Goal: Task Accomplishment & Management: Complete application form

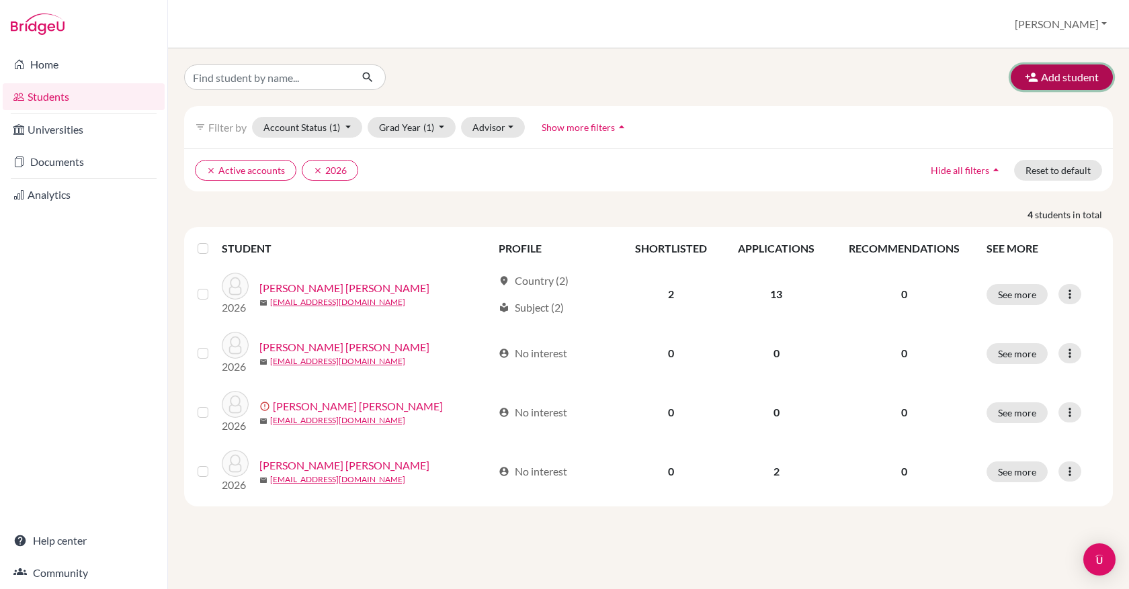
click at [1078, 75] on button "Add student" at bounding box center [1062, 78] width 102 height 26
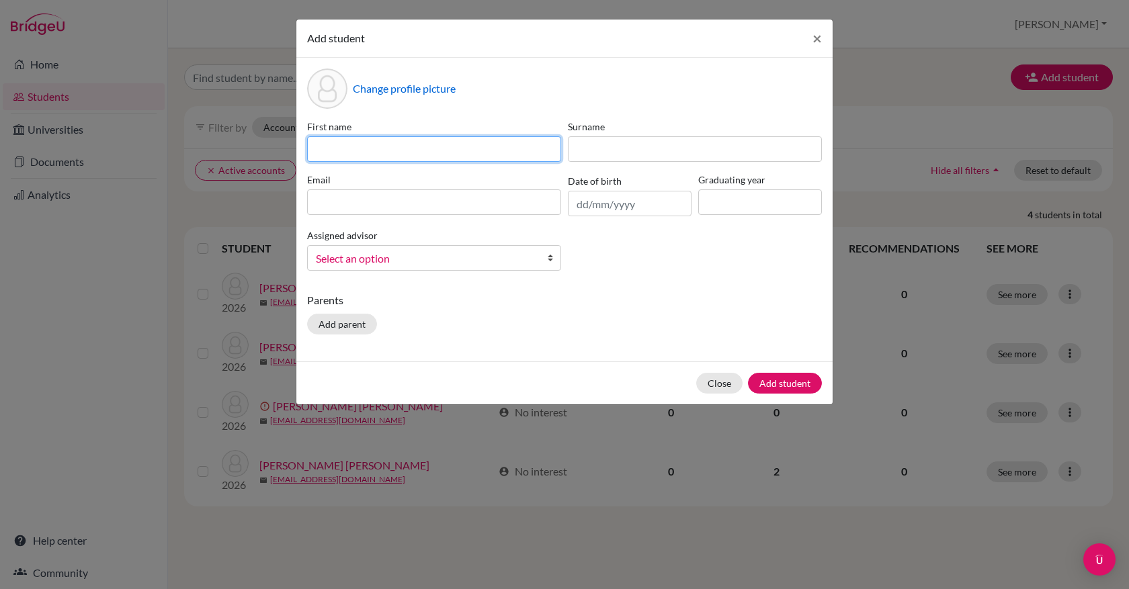
click at [499, 147] on input at bounding box center [434, 149] width 254 height 26
paste input "[PERSON_NAME]"
click at [388, 152] on input "[PERSON_NAME]" at bounding box center [434, 149] width 254 height 26
type input "Shadya"
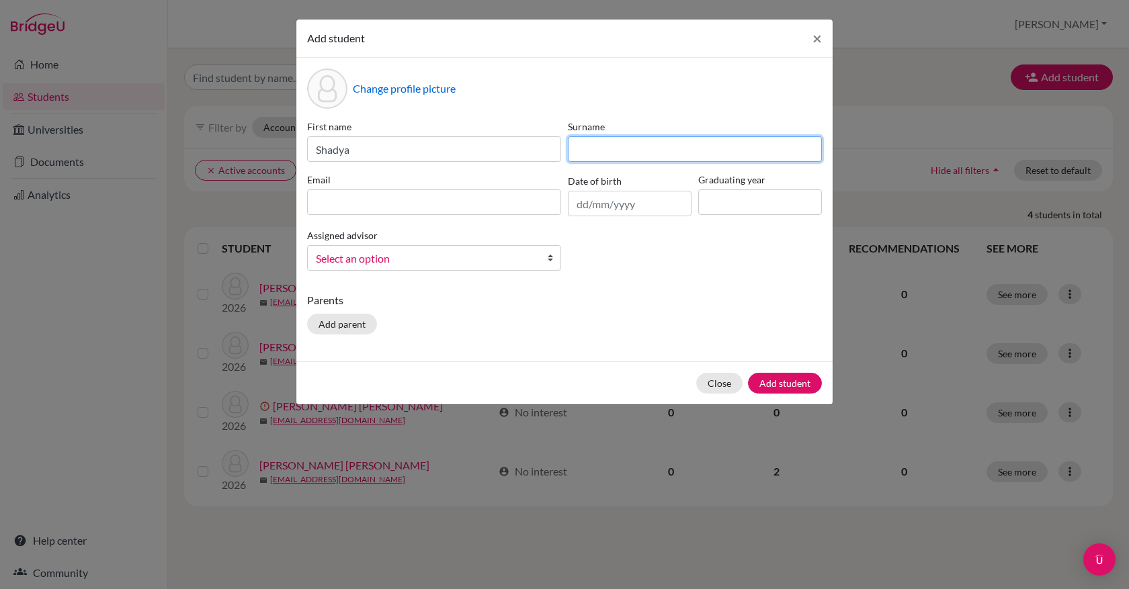
paste input "[PERSON_NAME]"
type input "[PERSON_NAME]"
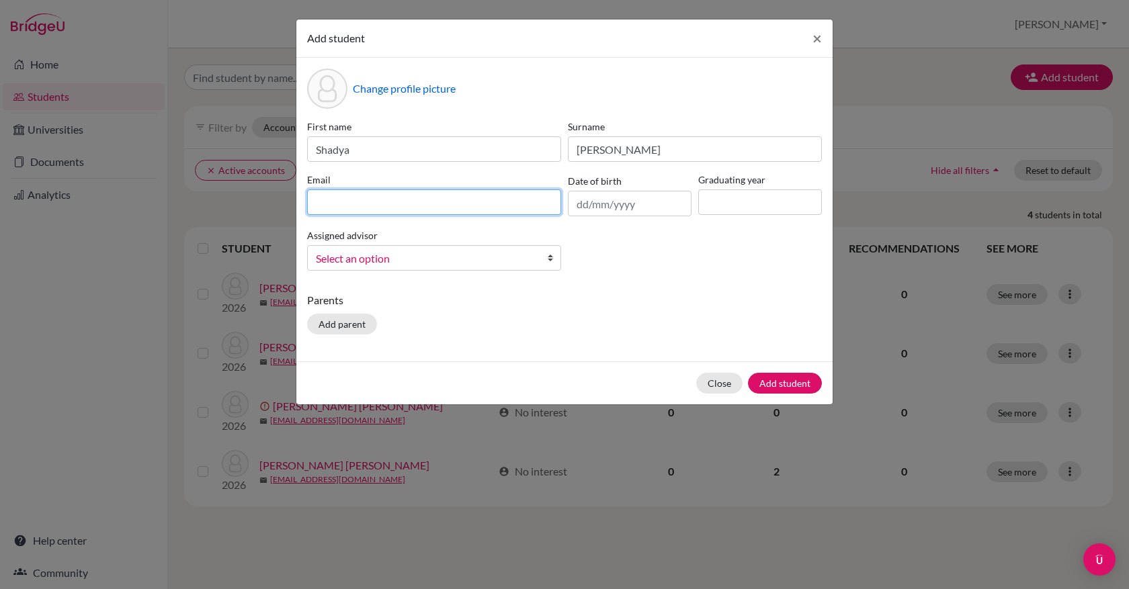
click at [358, 192] on input at bounding box center [434, 202] width 254 height 26
paste input "[EMAIL_ADDRESS][DOMAIN_NAME]"
type input "[EMAIL_ADDRESS][DOMAIN_NAME]"
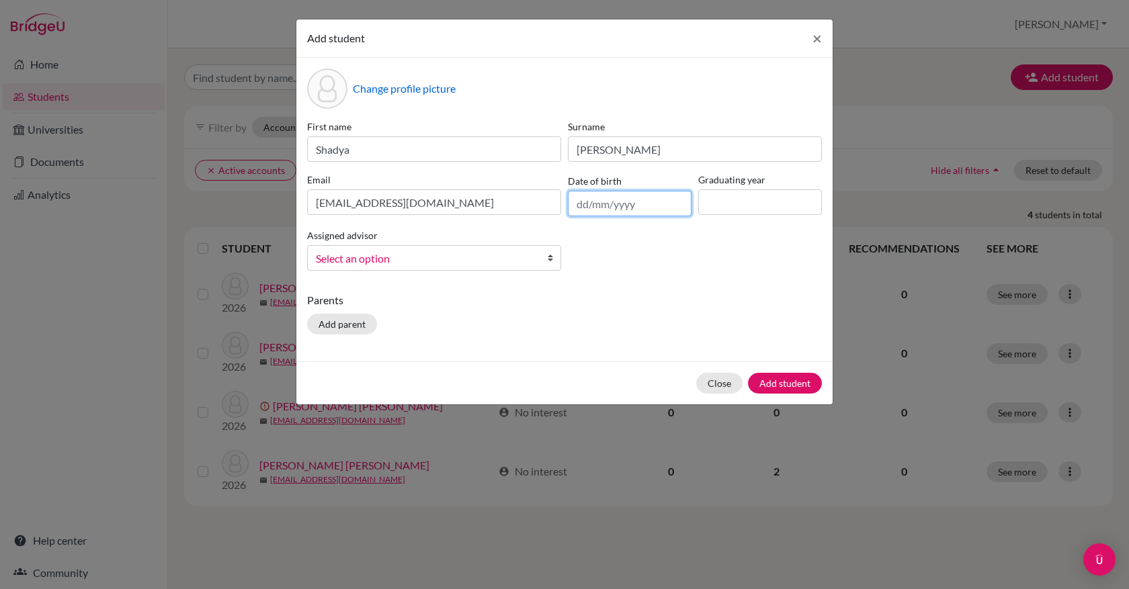
click at [583, 206] on input "text" at bounding box center [630, 204] width 124 height 26
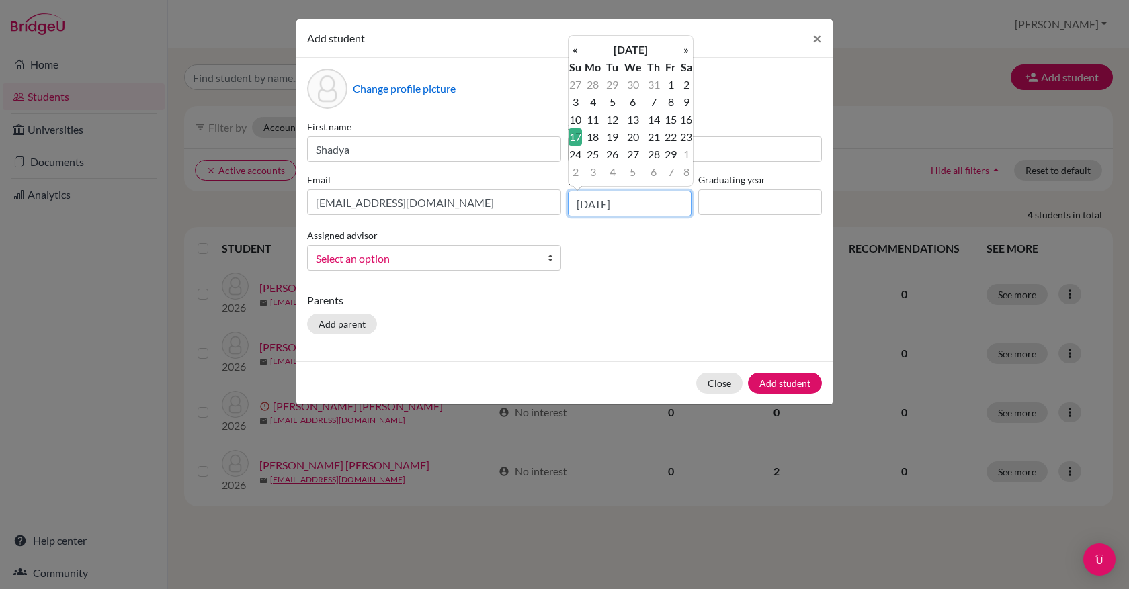
type input "[DATE]"
click at [576, 140] on td "17" at bounding box center [574, 136] width 13 height 17
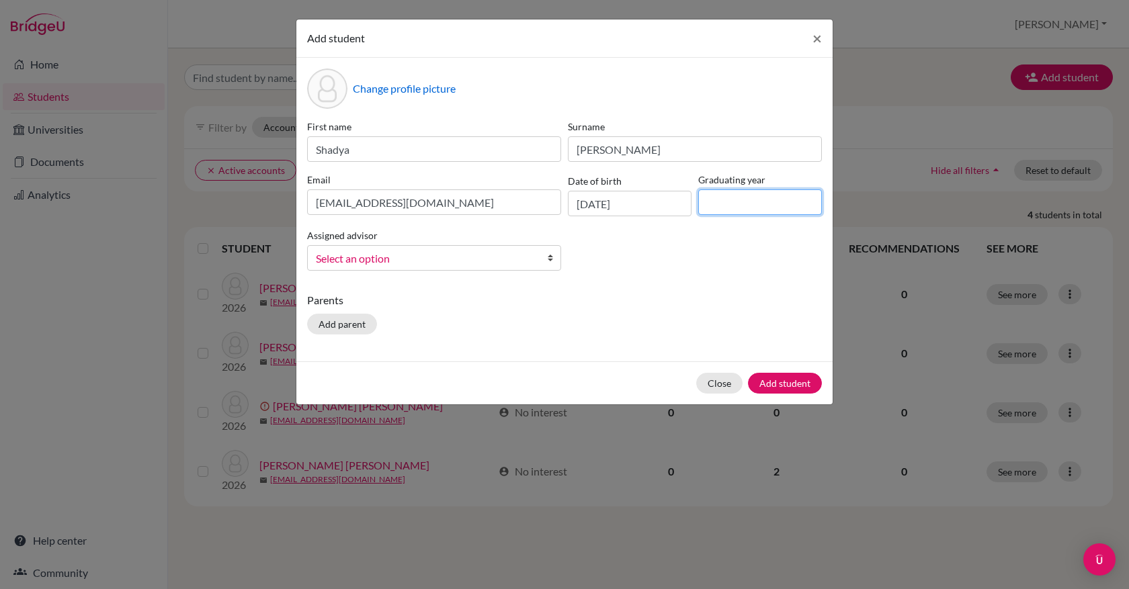
click at [729, 196] on input at bounding box center [760, 202] width 124 height 26
type input "2026"
click at [542, 259] on link "Select an option" at bounding box center [434, 258] width 254 height 26
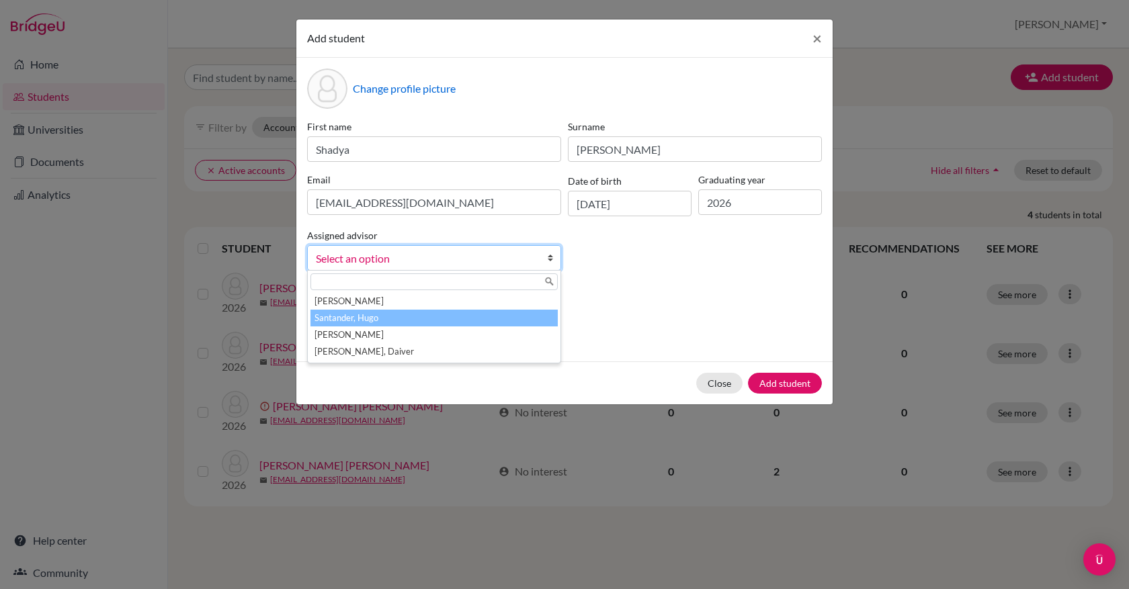
click at [501, 316] on li "Santander, Hugo" at bounding box center [433, 318] width 247 height 17
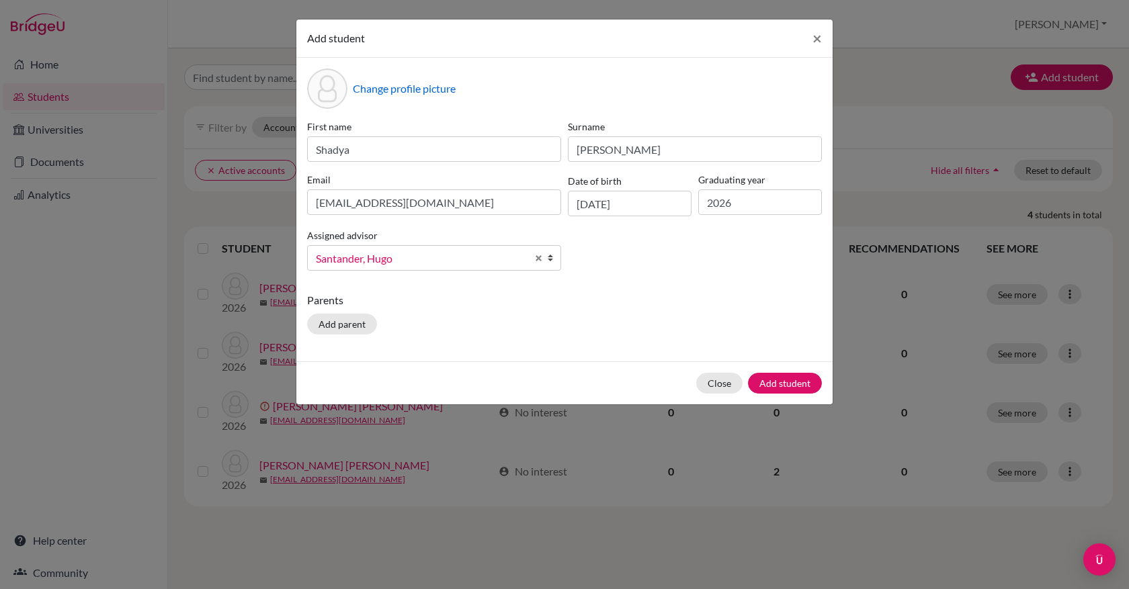
click at [677, 286] on div "Change profile picture First name [PERSON_NAME] [PERSON_NAME] [PERSON_NAME][EMA…" at bounding box center [564, 210] width 536 height 304
click at [802, 384] on button "Add student" at bounding box center [785, 383] width 74 height 21
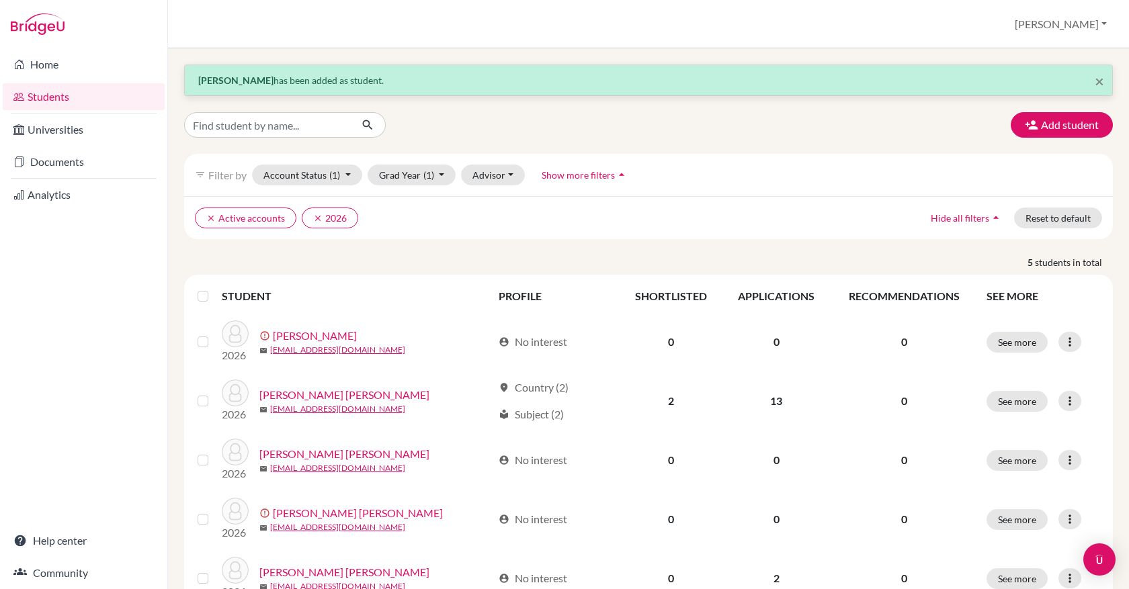
scroll to position [56, 0]
